Goal: Task Accomplishment & Management: Manage account settings

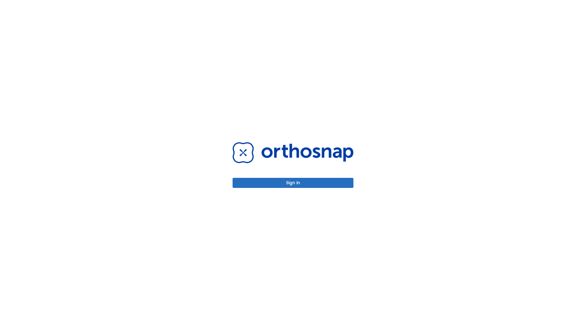
click at [293, 183] on button "Sign in" at bounding box center [293, 183] width 121 height 10
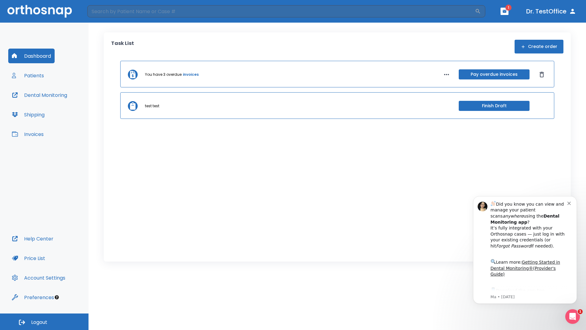
click at [44, 321] on span "Logout" at bounding box center [39, 322] width 16 height 7
